Goal: Check status: Check status

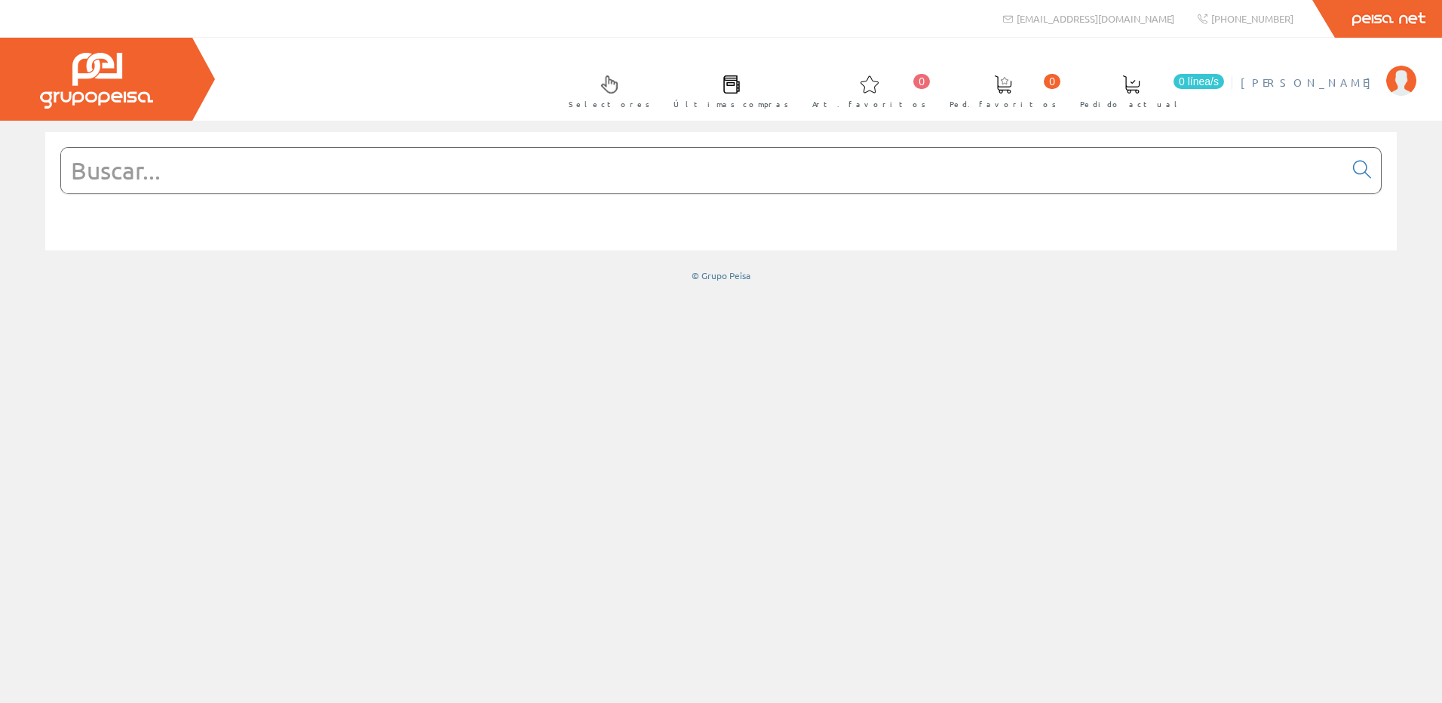
click at [1341, 85] on span "[PERSON_NAME]" at bounding box center [1310, 82] width 138 height 15
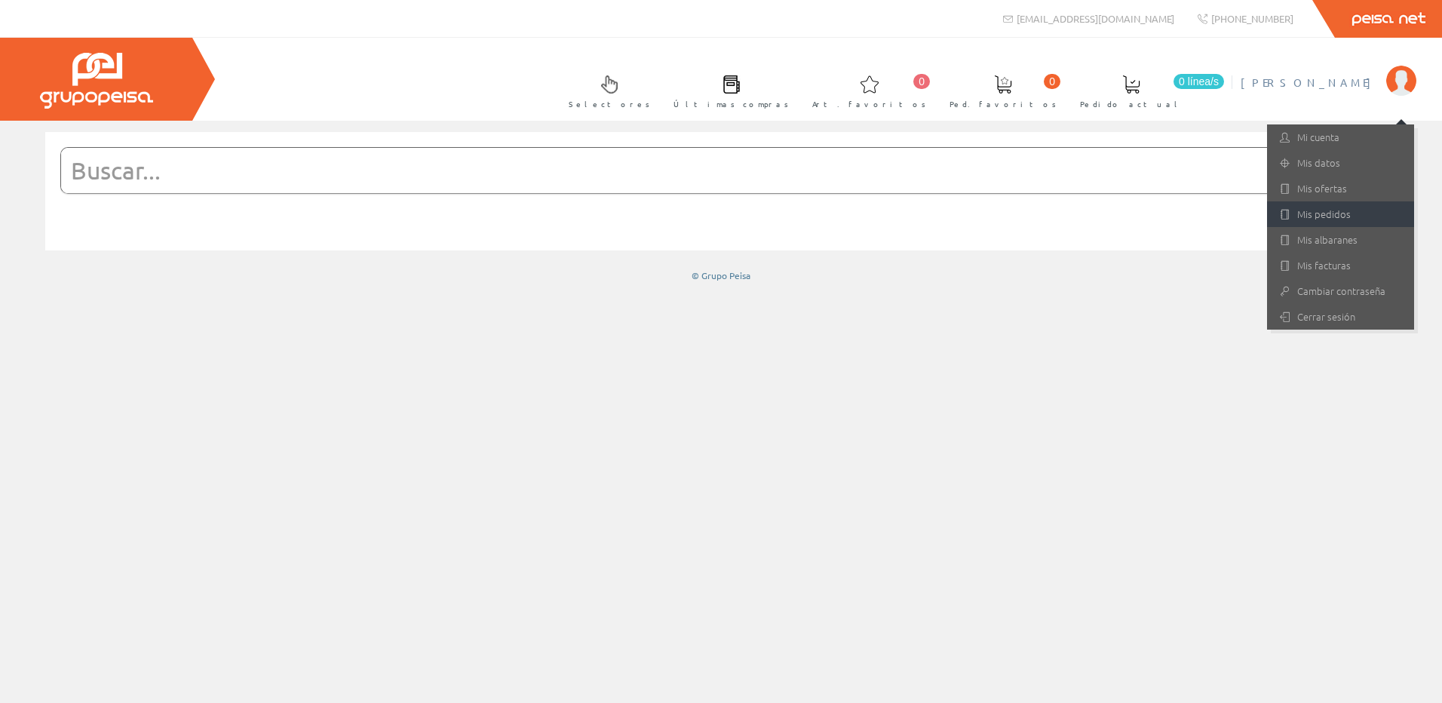
click at [1339, 214] on link "Mis pedidos" at bounding box center [1340, 214] width 147 height 26
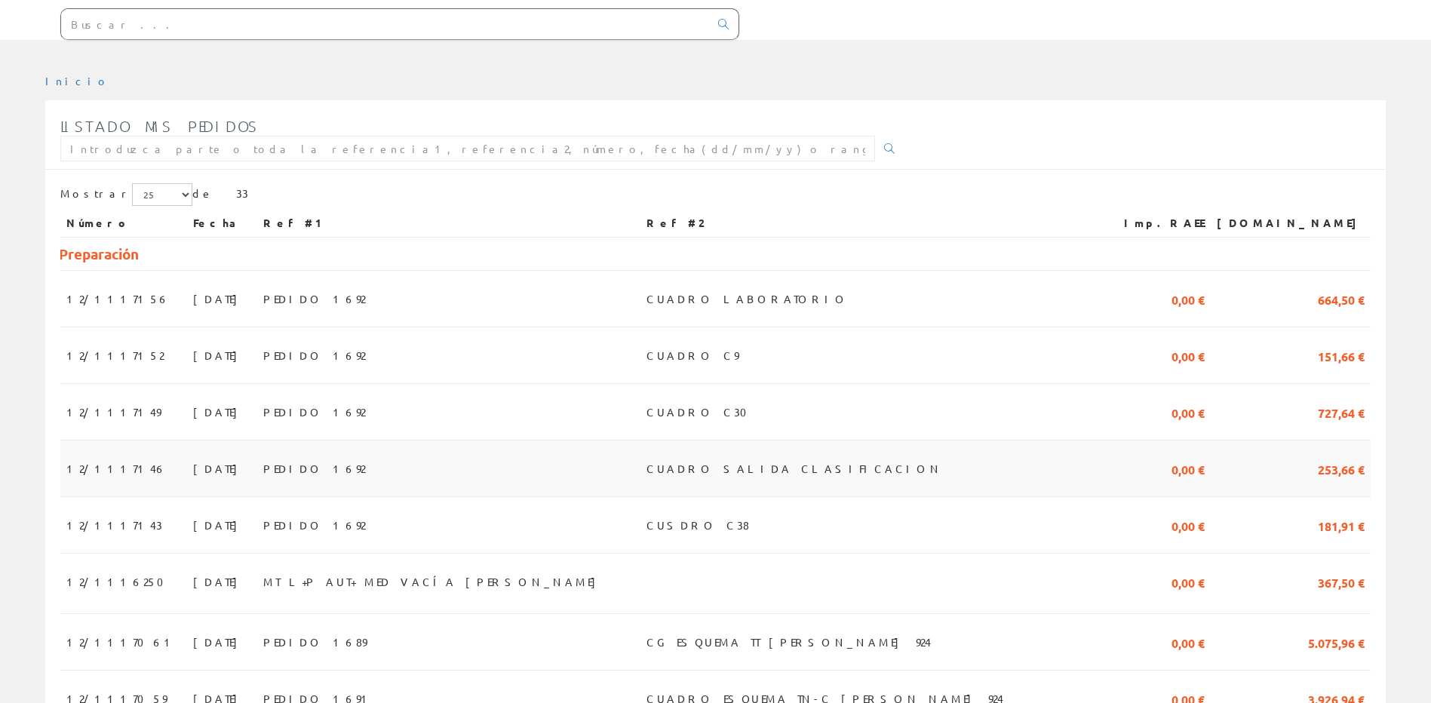
scroll to position [151, 0]
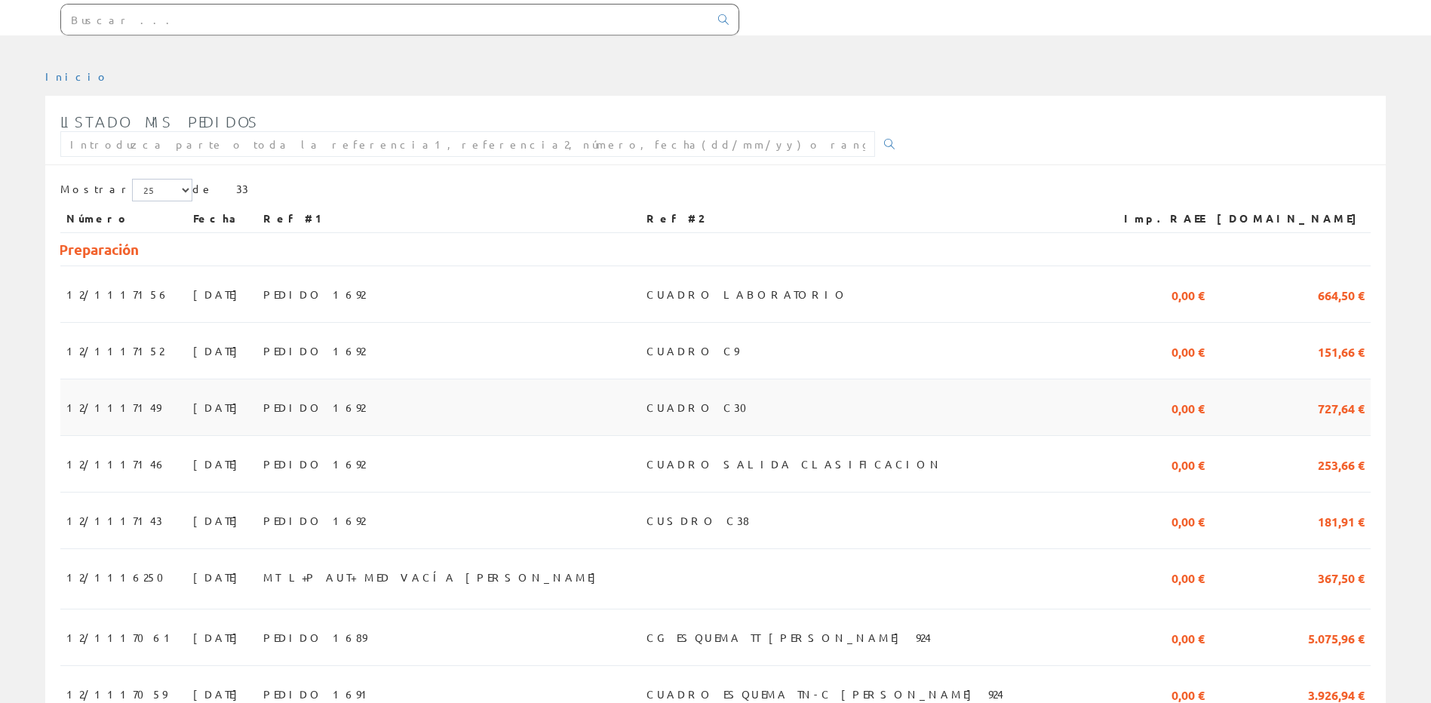
click at [641, 406] on td "PEDIDO 1692" at bounding box center [449, 407] width 384 height 57
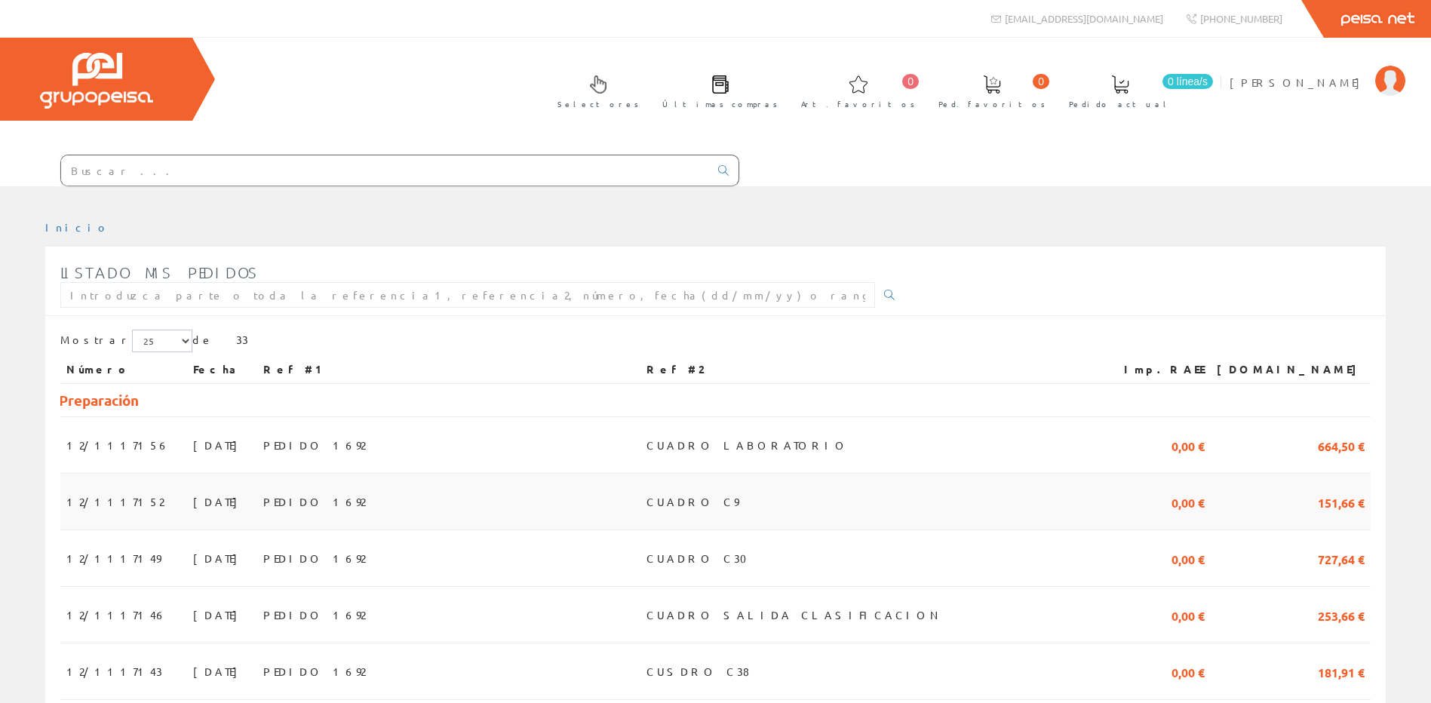
scroll to position [151, 0]
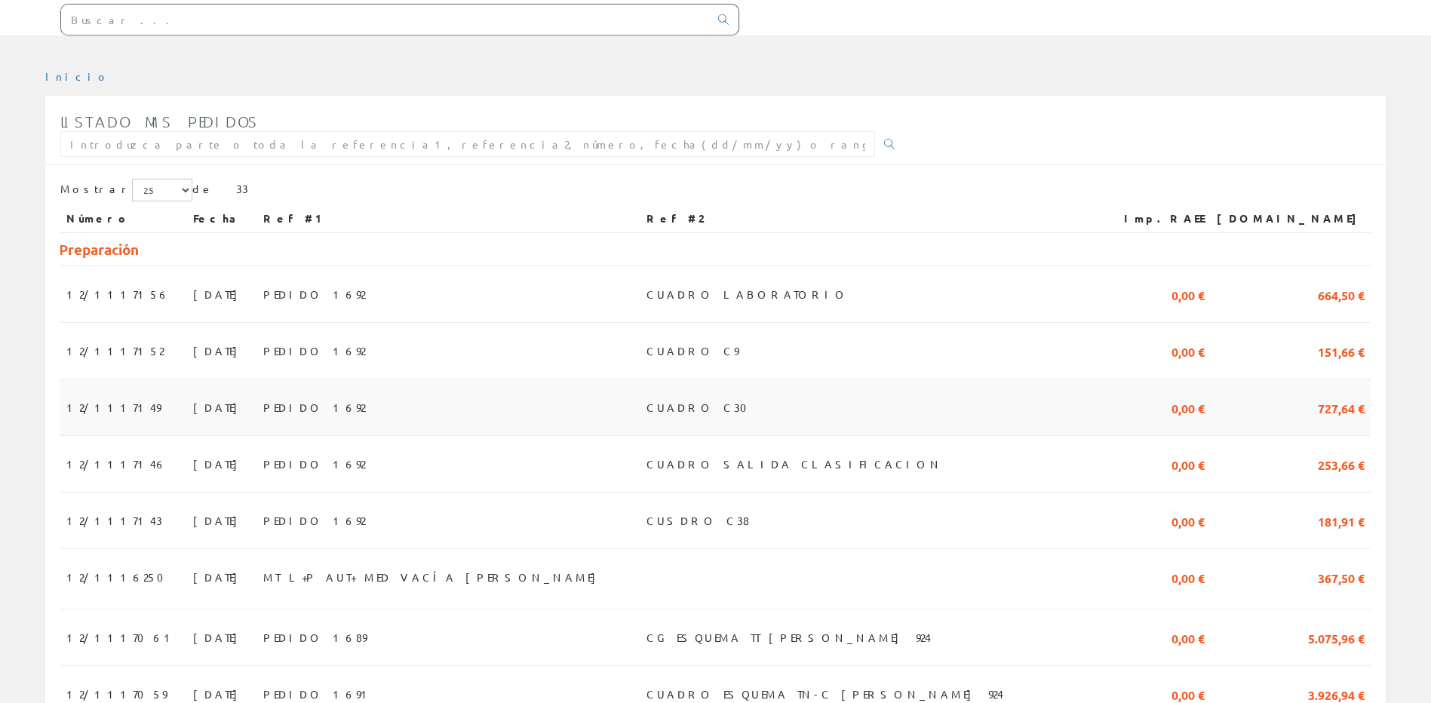
click at [641, 415] on td "PEDIDO 1692" at bounding box center [449, 407] width 384 height 57
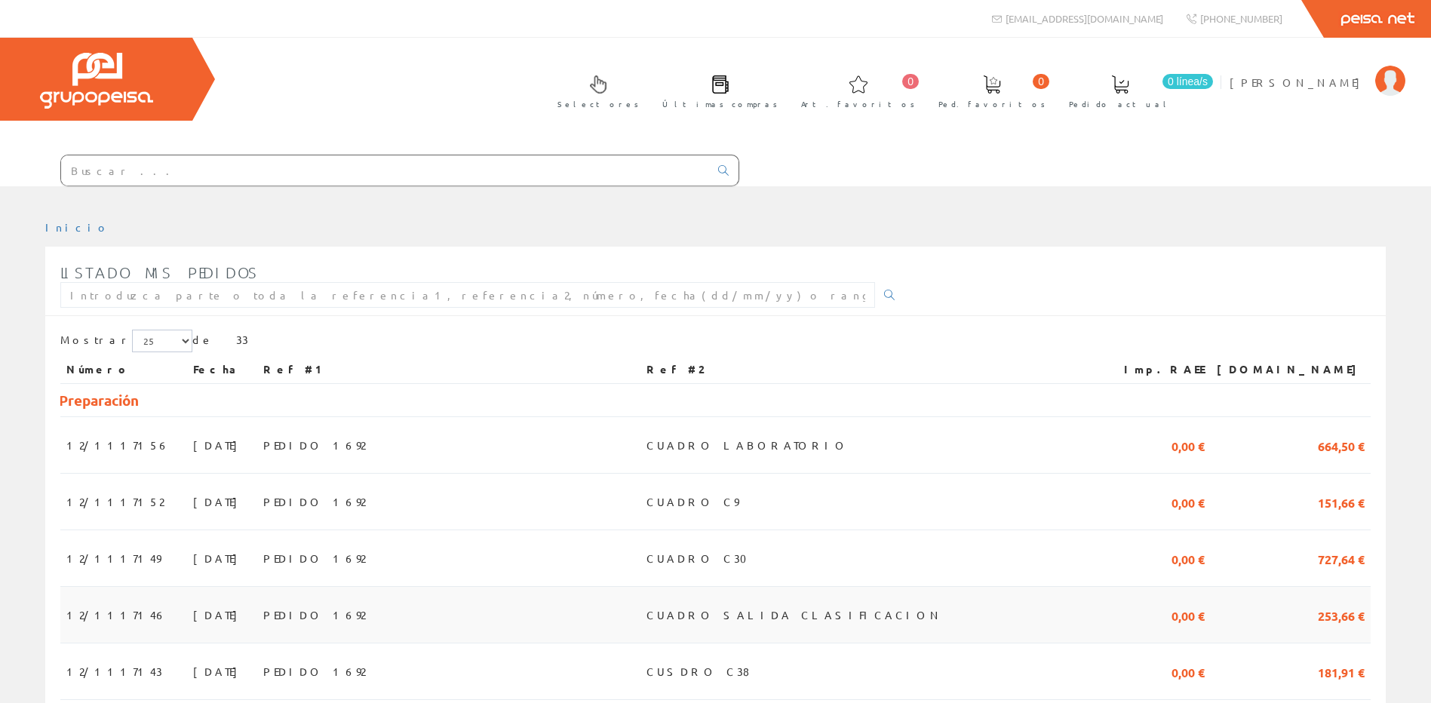
scroll to position [151, 0]
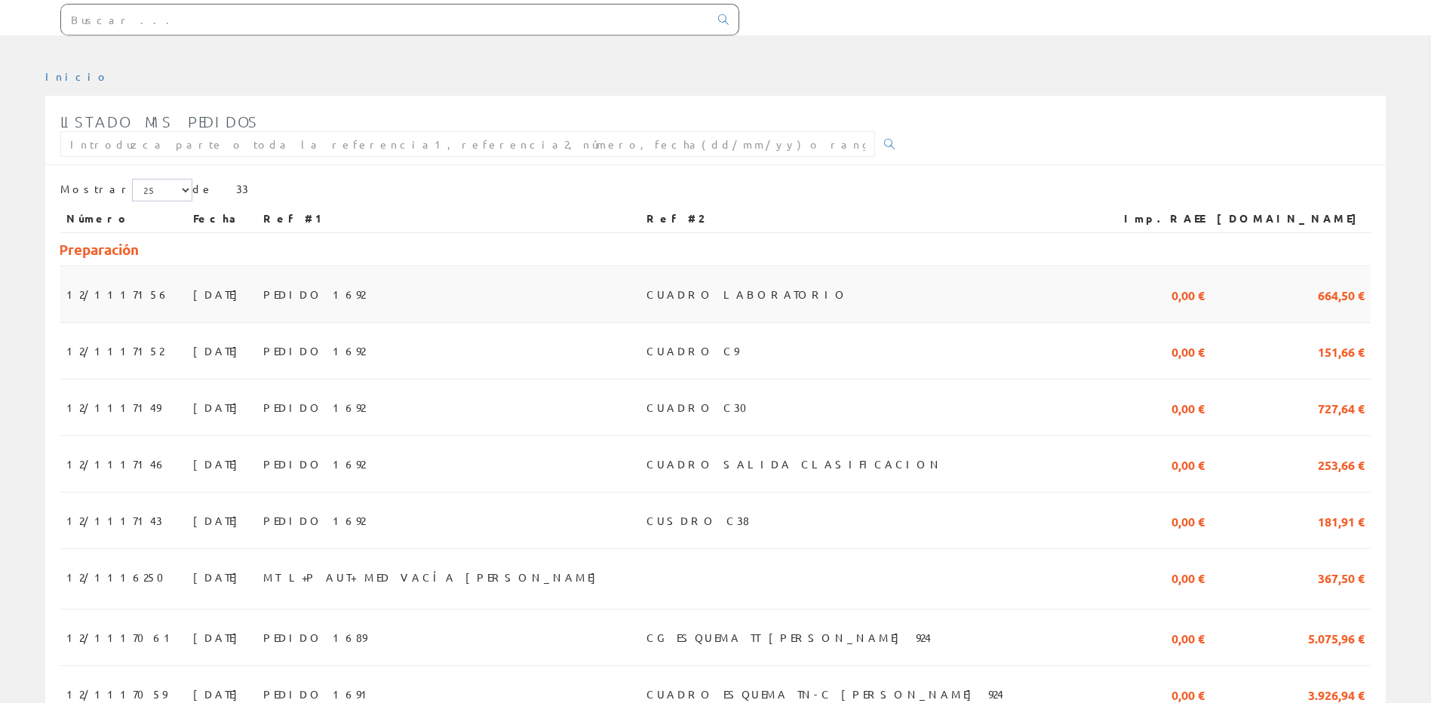
click at [806, 296] on span "CUADRO LABORATORIO" at bounding box center [747, 294] width 202 height 26
click at [499, 296] on td "PEDIDO 1692" at bounding box center [449, 294] width 384 height 57
click at [814, 291] on span "CUADRO LABORATORIO" at bounding box center [747, 294] width 202 height 26
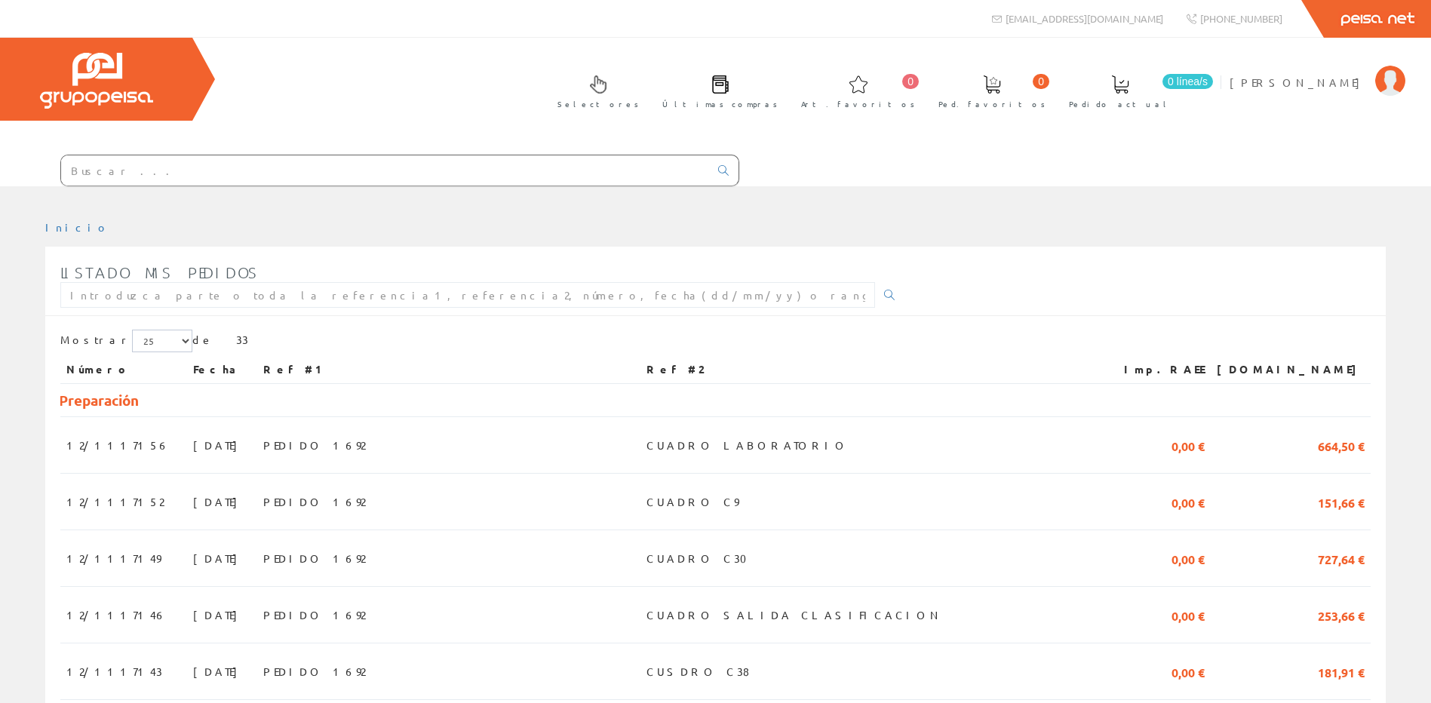
scroll to position [151, 0]
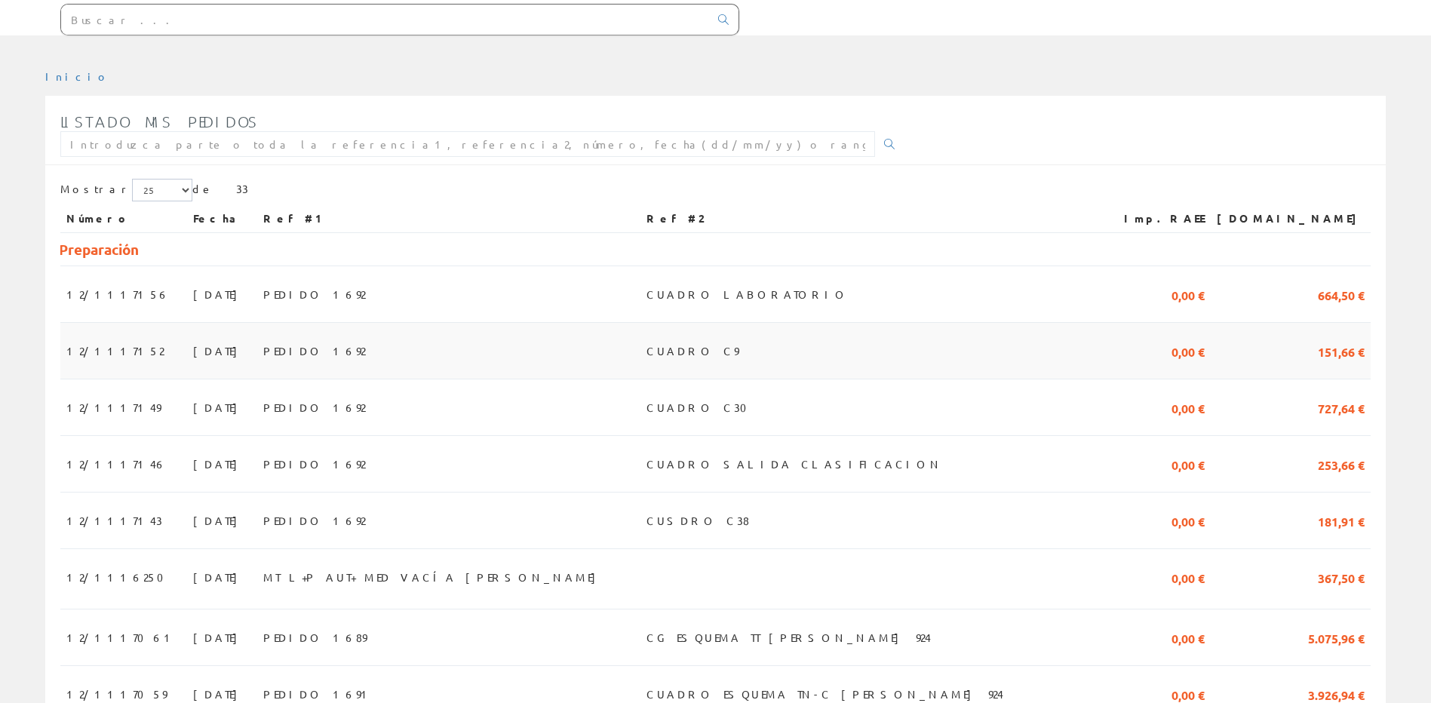
click at [739, 357] on span "CUADRO C9" at bounding box center [692, 351] width 92 height 26
